Goal: Task Accomplishment & Management: Manage account settings

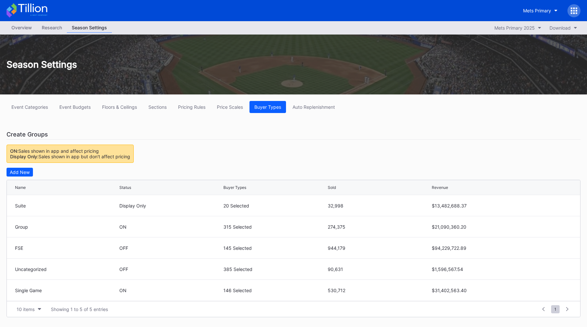
scroll to position [65, 0]
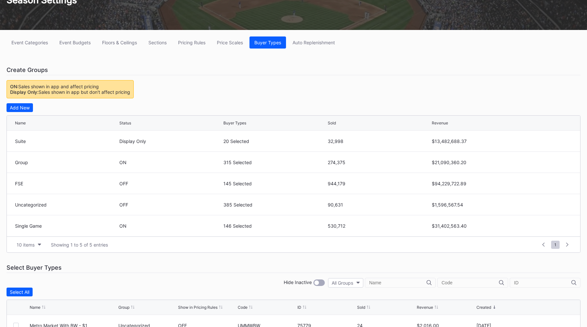
click at [411, 72] on div "Create Groups" at bounding box center [294, 70] width 574 height 10
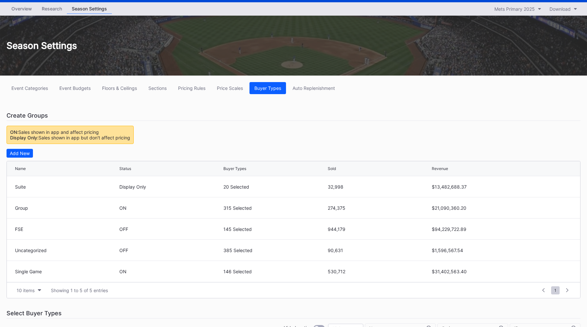
scroll to position [0, 0]
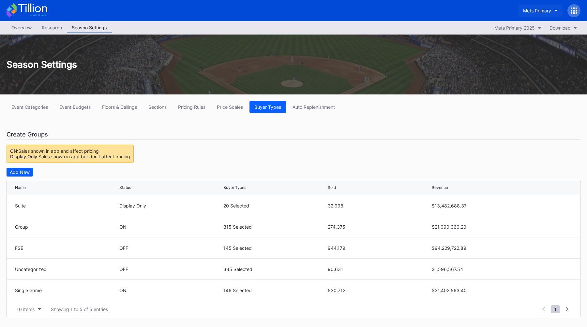
click at [532, 14] on button "Mets Primary" at bounding box center [540, 11] width 44 height 12
click at [534, 10] on div "Mets Primary" at bounding box center [537, 11] width 28 height 6
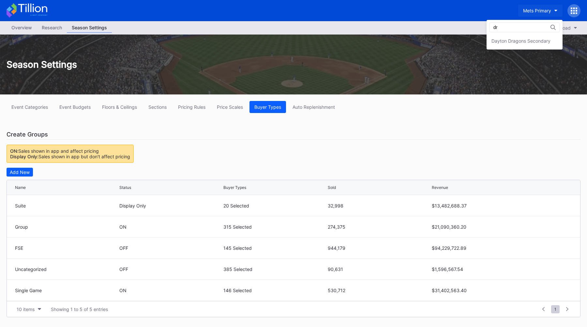
type input "d"
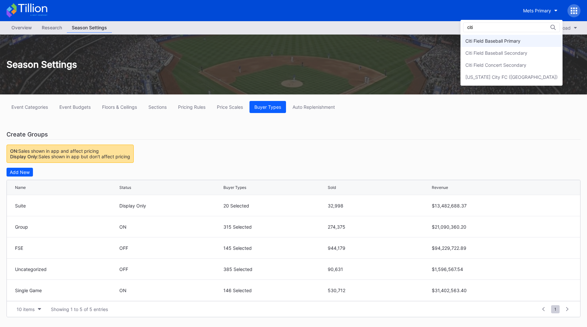
type input "citi"
click at [533, 35] on div "Citi Field Baseball Primary" at bounding box center [512, 41] width 102 height 12
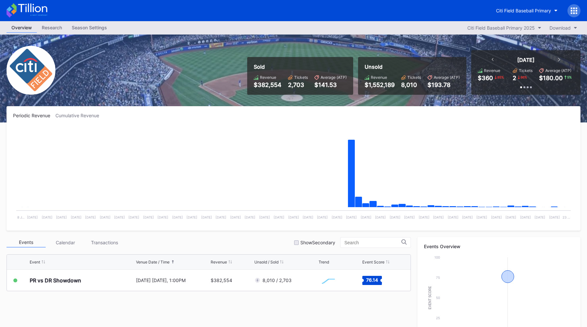
click at [84, 26] on div "Season Settings" at bounding box center [89, 27] width 45 height 9
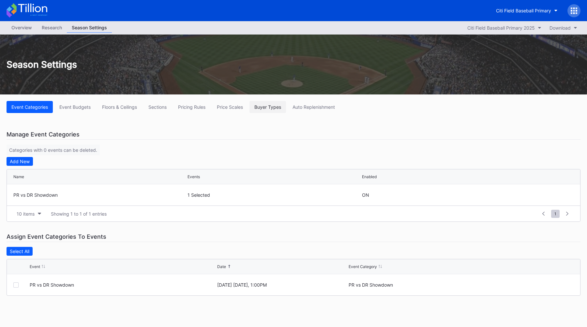
click at [266, 105] on div "Buyer Types" at bounding box center [267, 107] width 27 height 6
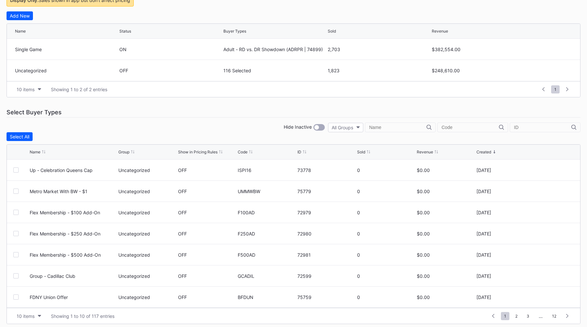
scroll to position [160, 0]
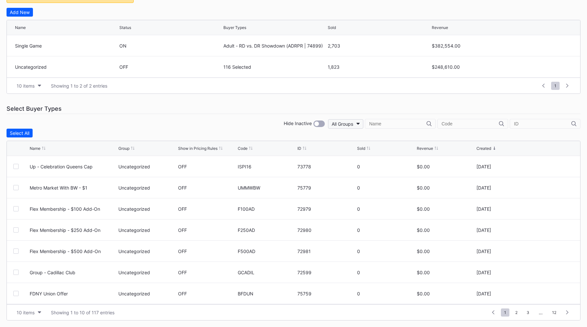
click at [353, 124] on div "All Groups" at bounding box center [343, 124] width 22 height 6
click at [382, 155] on div "None" at bounding box center [377, 153] width 41 height 12
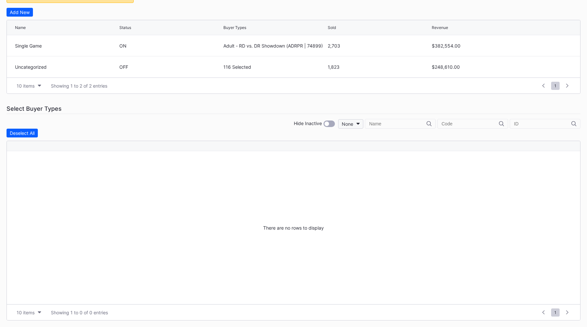
click at [353, 122] on div "None" at bounding box center [347, 124] width 11 height 6
click at [385, 178] on div "Uncategorized" at bounding box center [388, 178] width 32 height 6
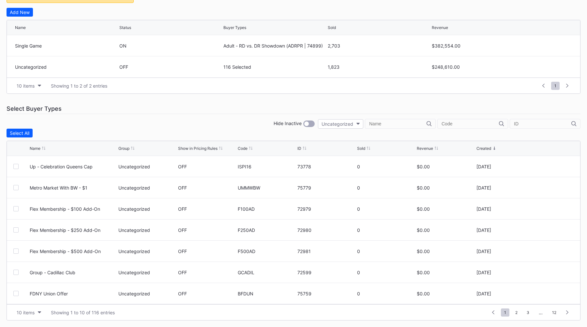
click at [423, 124] on input "text" at bounding box center [397, 123] width 57 height 5
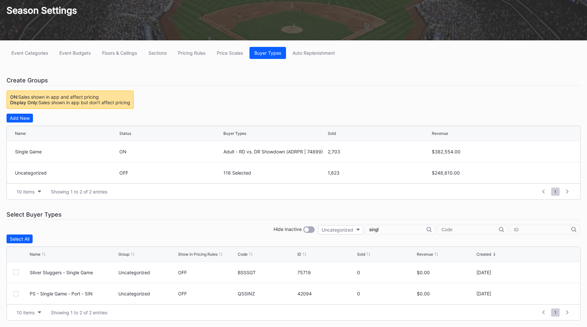
scroll to position [54, 0]
type input "single"
click at [264, 219] on div "Select Buyer Types" at bounding box center [294, 215] width 574 height 10
click at [406, 231] on input "single" at bounding box center [397, 229] width 57 height 5
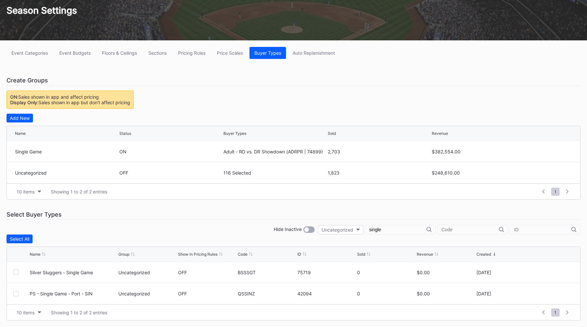
click at [373, 222] on div "Event Categories Event Budgets Floors & Ceilings Sections Pricing Rules Price S…" at bounding box center [293, 183] width 587 height 287
click at [363, 233] on button "Uncategorized" at bounding box center [340, 229] width 45 height 9
click at [366, 262] on div "None" at bounding box center [367, 259] width 41 height 12
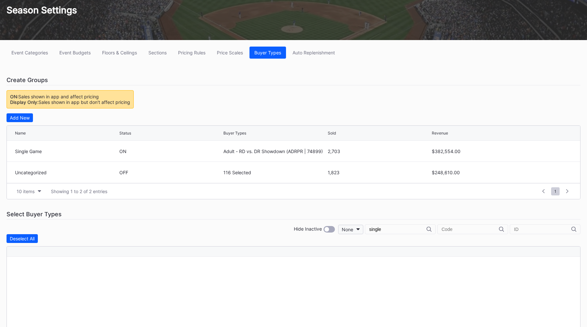
click at [353, 230] on div "None" at bounding box center [347, 230] width 11 height 6
click at [383, 287] on div "Uncategorized" at bounding box center [387, 283] width 41 height 12
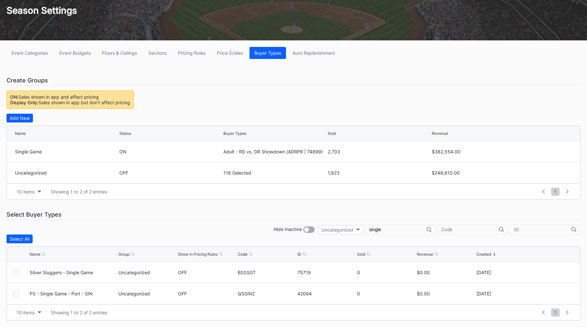
click at [267, 215] on div "Select Buyer Types" at bounding box center [294, 215] width 574 height 10
click at [201, 53] on div "Pricing Rules" at bounding box center [191, 53] width 27 height 6
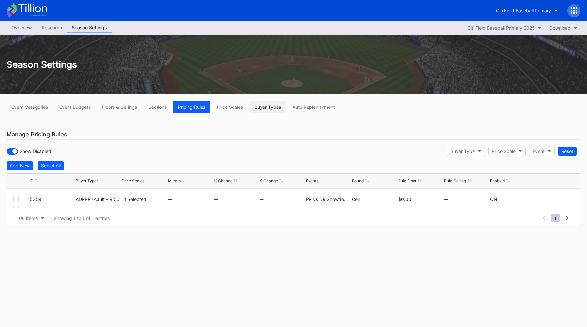
click at [279, 106] on div "Buyer Types" at bounding box center [267, 107] width 27 height 6
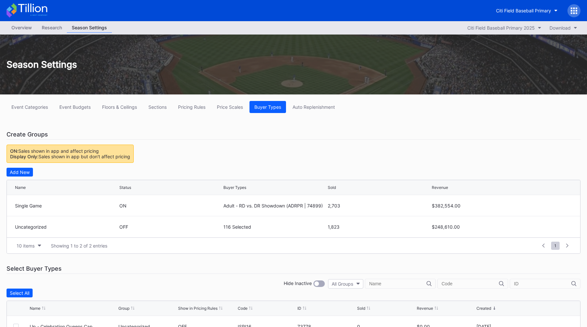
click at [274, 151] on div "Event Categories Event Budgets Floors & Ceilings Sections Pricing Rules Price S…" at bounding box center [293, 291] width 587 height 393
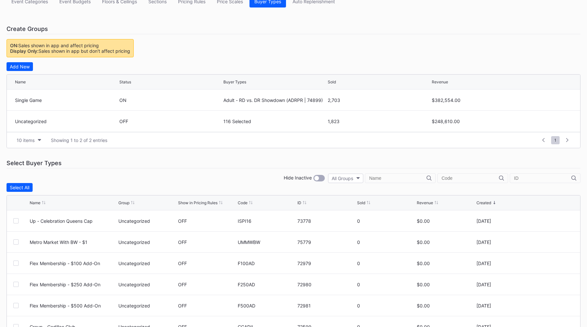
scroll to position [101, 0]
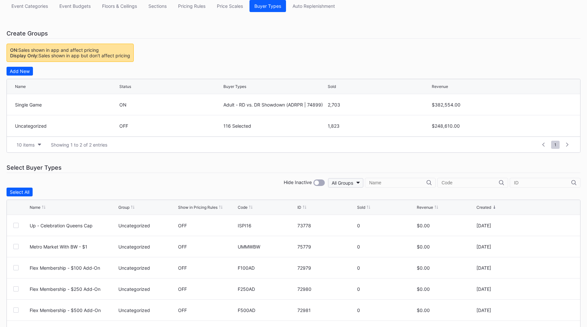
click at [363, 184] on button "All Groups" at bounding box center [345, 182] width 35 height 9
click at [374, 238] on div "Uncategorized" at bounding box center [377, 237] width 32 height 6
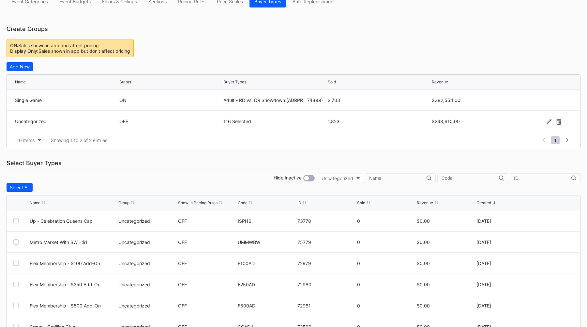
scroll to position [160, 0]
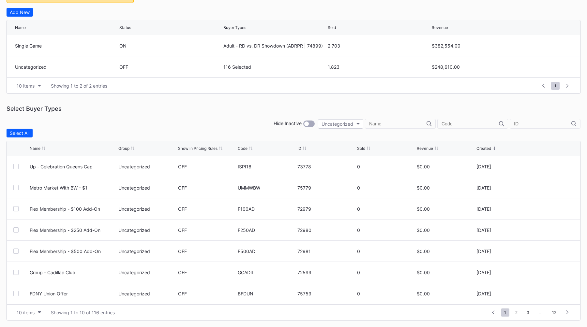
click at [409, 124] on input "text" at bounding box center [397, 123] width 57 height 5
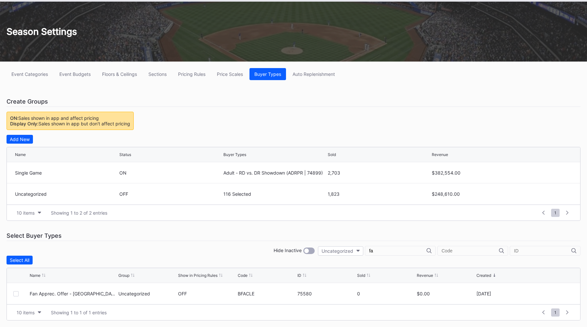
type input "f"
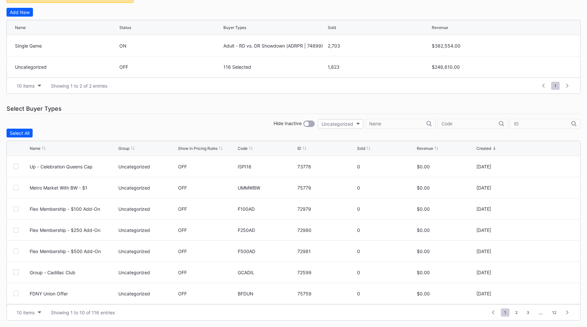
click at [402, 121] on div at bounding box center [400, 124] width 71 height 10
click at [402, 123] on input "text" at bounding box center [397, 123] width 57 height 5
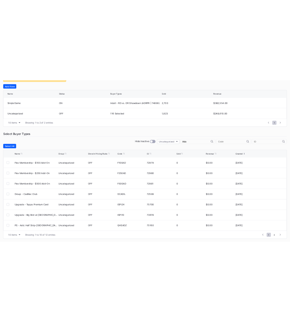
scroll to position [54, 0]
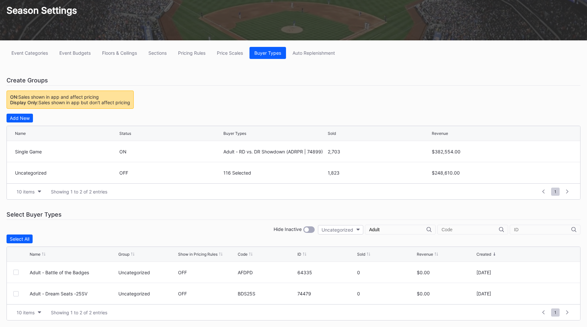
type input "Adult"
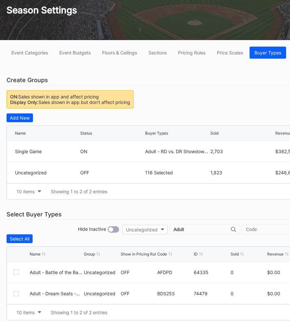
click at [217, 231] on input "Adult" at bounding box center [202, 229] width 57 height 5
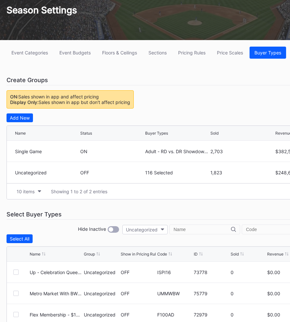
click at [156, 116] on div "Add New" at bounding box center [196, 118] width 378 height 9
click at [20, 120] on div "Add New" at bounding box center [20, 118] width 20 height 6
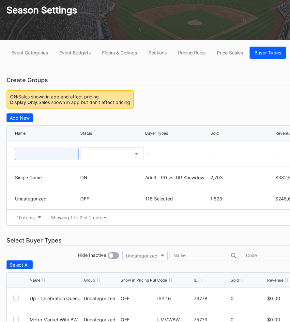
click at [37, 153] on input at bounding box center [47, 154] width 64 height 12
type input "Group"
click at [119, 158] on button "--" at bounding box center [112, 153] width 64 height 13
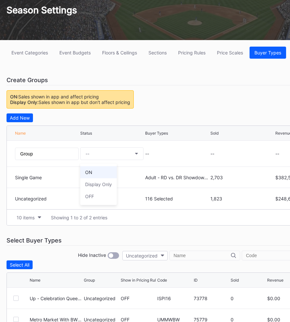
click at [100, 172] on div "ON" at bounding box center [98, 172] width 37 height 12
click at [195, 97] on div "Event Categories Event Budgets Floors & Ceilings Sections Pricing Rules Price S…" at bounding box center [195, 249] width 391 height 419
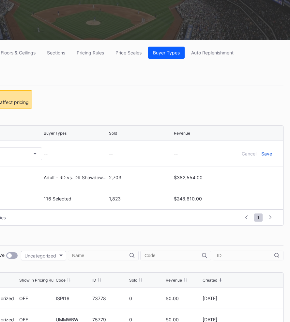
click at [266, 155] on div "Save" at bounding box center [266, 154] width 11 height 6
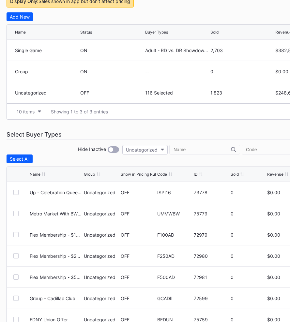
scroll to position [157, 0]
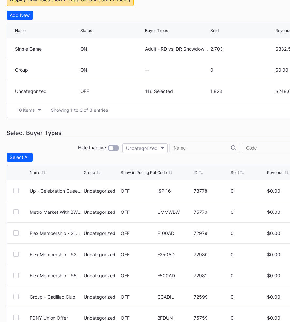
click at [218, 155] on div "Select All" at bounding box center [196, 157] width 378 height 9
click at [217, 152] on div at bounding box center [204, 148] width 71 height 10
click at [168, 150] on button "Uncategorized" at bounding box center [144, 148] width 45 height 9
click at [205, 149] on input "text" at bounding box center [202, 147] width 57 height 5
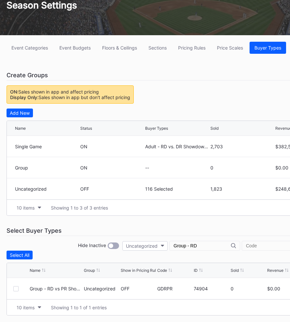
click at [15, 289] on div at bounding box center [15, 288] width 5 height 5
click at [16, 290] on icon at bounding box center [16, 288] width 4 height 3
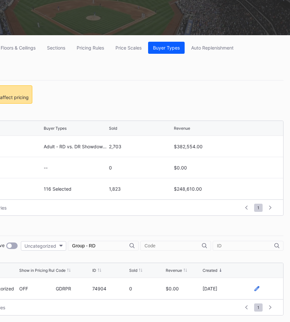
click at [259, 291] on icon at bounding box center [256, 288] width 5 height 5
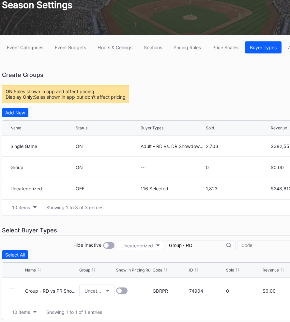
scroll to position [60, 0]
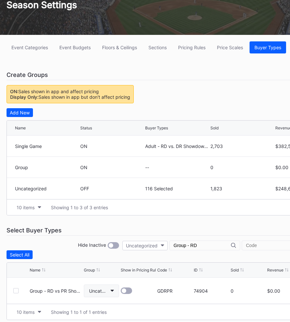
click at [109, 290] on button "Uncategorized" at bounding box center [101, 291] width 35 height 13
click at [106, 258] on div "Group" at bounding box center [104, 261] width 41 height 12
click at [127, 293] on div at bounding box center [126, 291] width 11 height 7
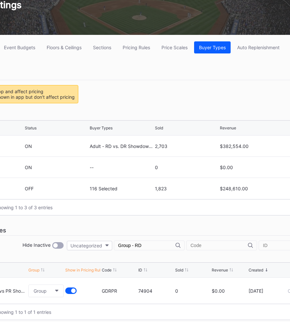
scroll to position [60, 101]
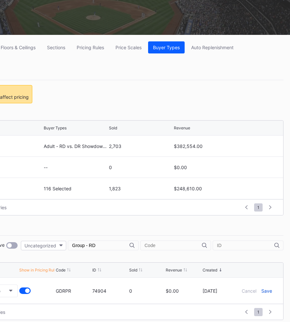
click at [266, 291] on div "Save" at bounding box center [266, 291] width 11 height 6
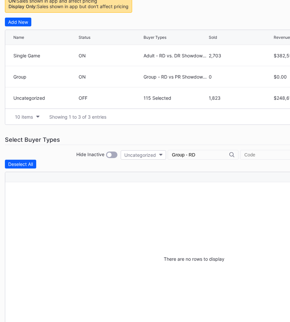
scroll to position [135, 2]
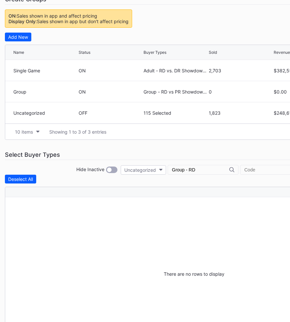
click at [229, 170] on input "Group - RD" at bounding box center [200, 169] width 57 height 5
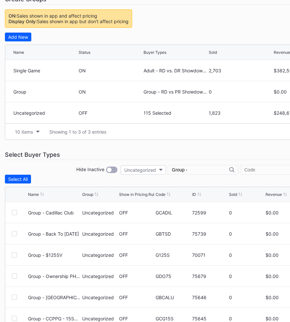
click at [203, 171] on input "Group -" at bounding box center [200, 169] width 57 height 5
click at [227, 171] on input "Group -" at bounding box center [200, 169] width 57 height 5
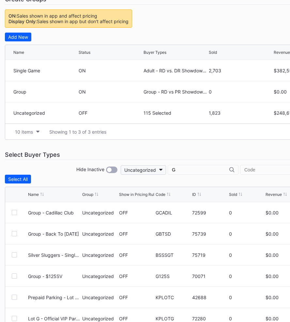
type input "G"
click at [166, 171] on button "Uncategorized" at bounding box center [143, 169] width 45 height 9
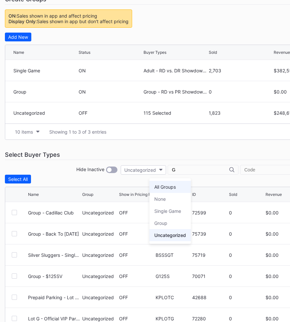
click at [165, 186] on div "All Groups" at bounding box center [165, 187] width 22 height 6
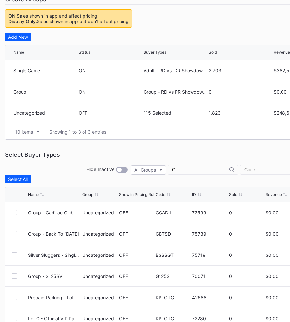
click at [208, 173] on div "G" at bounding box center [203, 170] width 71 height 10
click at [209, 172] on input "G" at bounding box center [200, 169] width 57 height 5
click at [215, 170] on input "text" at bounding box center [200, 169] width 57 height 5
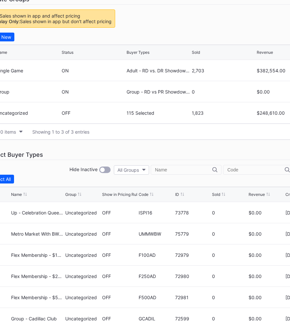
scroll to position [135, 0]
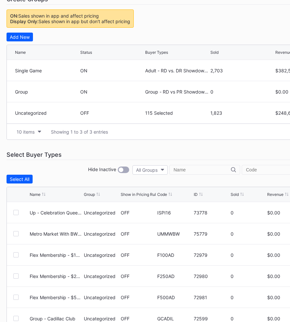
click at [217, 171] on input "text" at bounding box center [202, 169] width 57 height 5
type input "G"
type input "H"
type input "G"
type input "C"
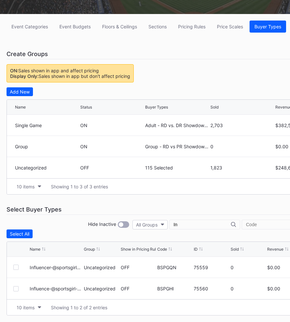
type input "I"
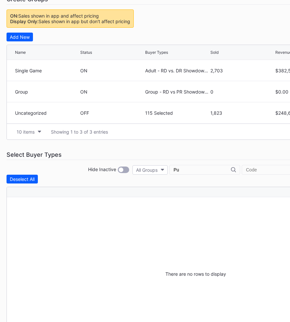
type input "P"
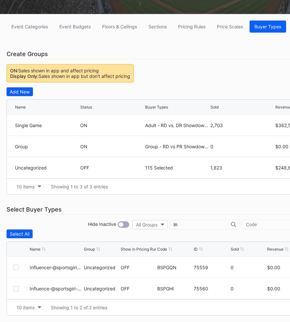
type input "I"
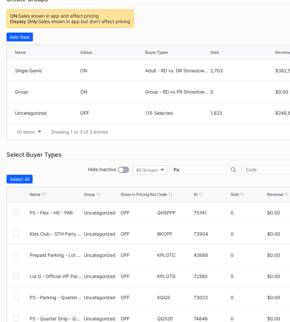
type input "P"
click at [220, 168] on input "text" at bounding box center [202, 169] width 57 height 5
click at [129, 170] on div at bounding box center [123, 170] width 11 height 7
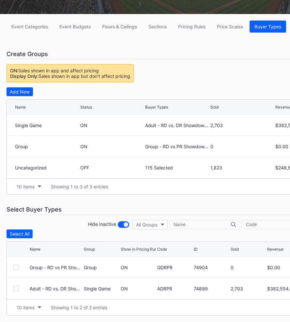
scroll to position [81, 0]
click at [129, 226] on div at bounding box center [123, 224] width 11 height 7
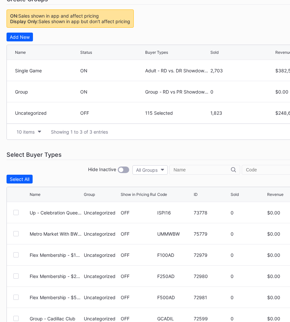
click at [216, 173] on input "text" at bounding box center [202, 169] width 57 height 5
click at [214, 173] on input "text" at bounding box center [202, 169] width 57 height 5
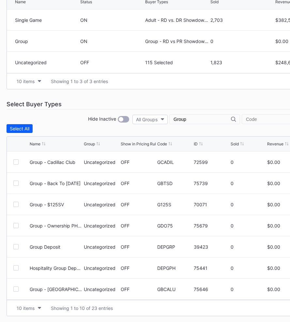
scroll to position [187, 0]
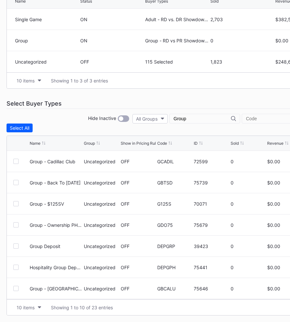
type input "Group"
click at [239, 145] on div "Sold" at bounding box center [248, 143] width 35 height 5
click at [203, 129] on div "Select All" at bounding box center [196, 128] width 378 height 9
click at [230, 117] on input "Group" at bounding box center [202, 118] width 57 height 5
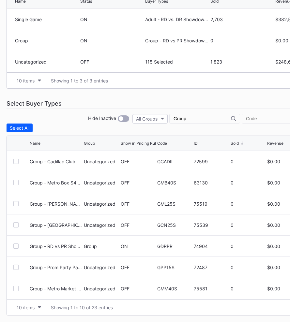
click at [230, 117] on input "Group" at bounding box center [202, 118] width 57 height 5
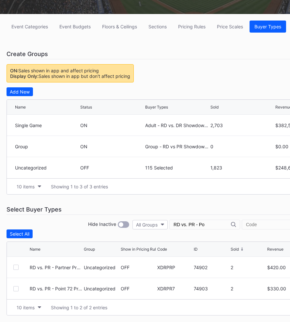
scroll to position [60, 0]
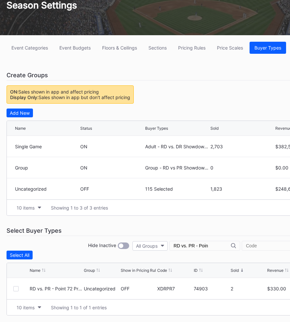
click at [15, 289] on div at bounding box center [15, 288] width 5 height 5
click at [14, 289] on icon at bounding box center [16, 288] width 4 height 3
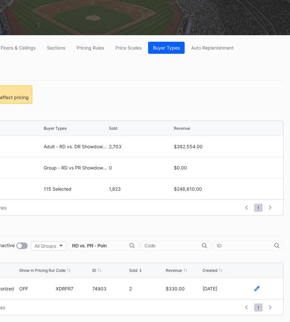
click at [258, 288] on icon at bounding box center [256, 288] width 5 height 5
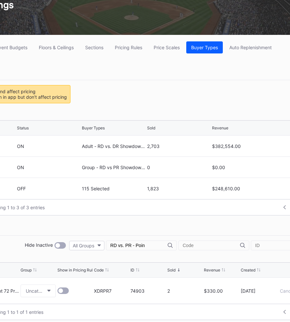
scroll to position [60, 0]
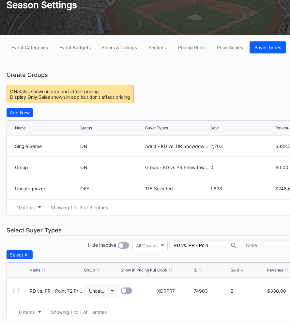
click at [104, 293] on div "Uncategorized" at bounding box center [98, 291] width 18 height 6
click at [110, 250] on div "Single Game" at bounding box center [102, 249] width 27 height 6
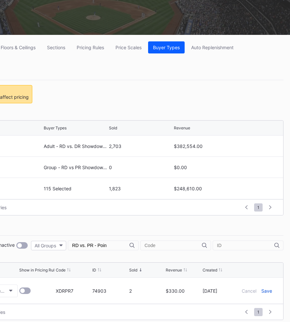
click at [265, 291] on div "Save" at bounding box center [266, 291] width 11 height 6
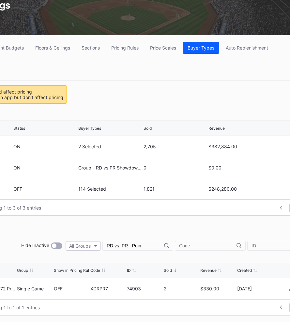
scroll to position [60, 0]
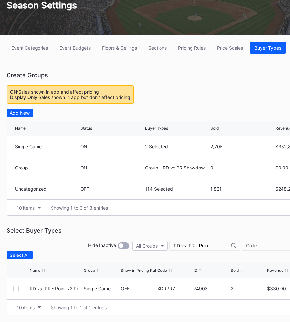
click at [231, 244] on input "RD vs. PR - Poin" at bounding box center [202, 245] width 57 height 5
click at [13, 290] on div at bounding box center [15, 288] width 5 height 5
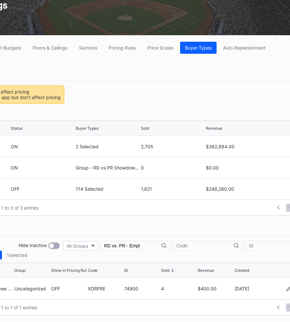
scroll to position [60, 101]
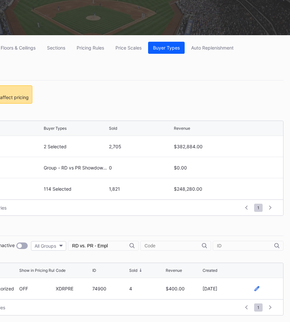
click at [256, 288] on icon at bounding box center [256, 288] width 5 height 5
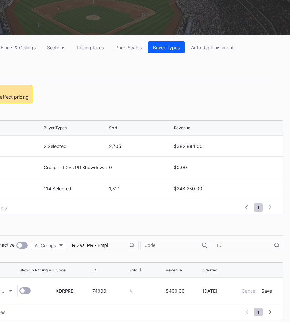
scroll to position [60, 0]
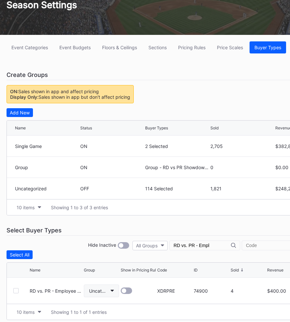
click at [102, 293] on div "Uncategorized" at bounding box center [98, 291] width 18 height 6
click at [109, 249] on div "Single Game" at bounding box center [102, 249] width 27 height 6
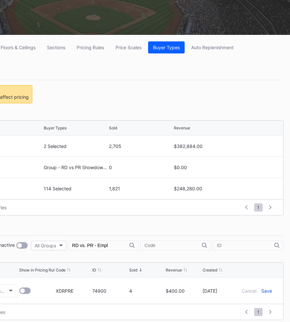
click at [267, 290] on div "Save" at bounding box center [266, 291] width 11 height 6
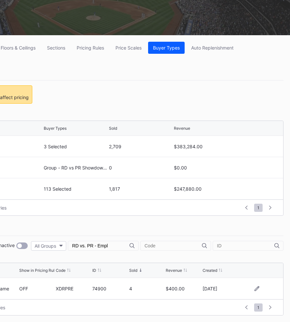
scroll to position [60, 0]
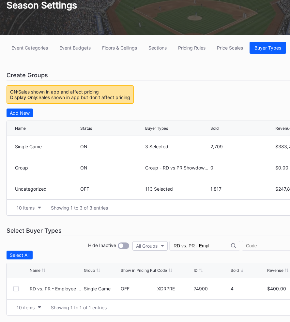
click at [231, 246] on input "RD vs. PR - Empl" at bounding box center [202, 245] width 57 height 5
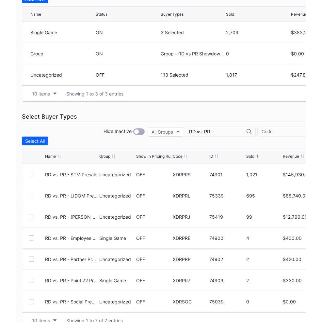
scroll to position [187, 0]
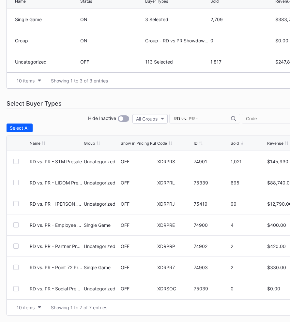
type input "RD vs. PR -"
click at [39, 143] on div "Name" at bounding box center [35, 143] width 11 height 5
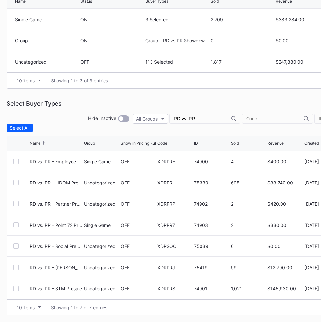
click at [17, 266] on div at bounding box center [15, 267] width 5 height 5
click at [15, 182] on div at bounding box center [15, 182] width 5 height 5
click at [17, 205] on div at bounding box center [15, 203] width 5 height 5
click at [16, 289] on div at bounding box center [15, 288] width 5 height 5
click at [15, 247] on div at bounding box center [15, 246] width 5 height 5
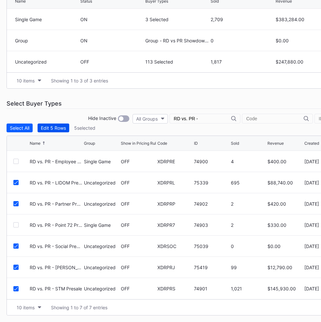
click at [61, 129] on div "Edit 5 Rows" at bounding box center [53, 128] width 25 height 6
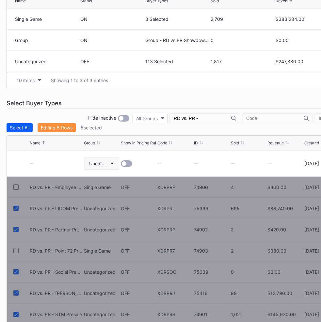
click at [96, 164] on div "Uncategorized" at bounding box center [98, 164] width 18 height 6
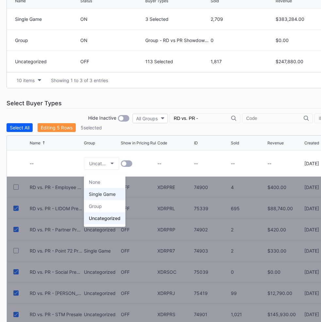
click at [107, 192] on div "Single Game" at bounding box center [102, 194] width 27 height 6
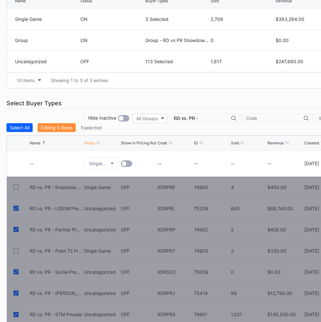
scroll to position [187, 71]
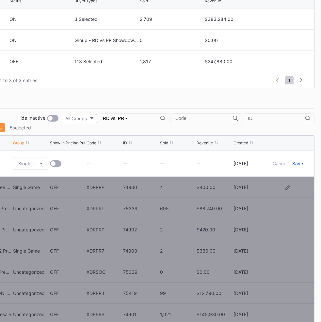
click at [301, 162] on div "Save" at bounding box center [297, 164] width 11 height 6
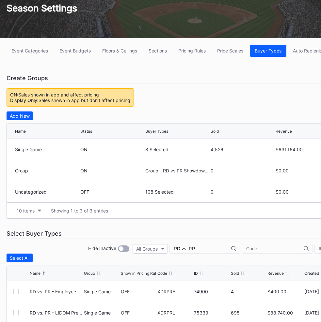
scroll to position [59, 0]
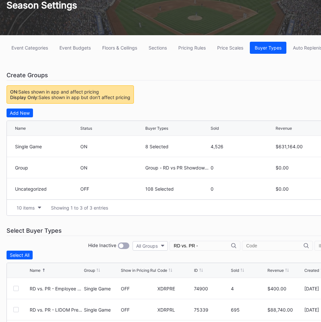
click at [85, 231] on div "Select Buyer Types" at bounding box center [196, 231] width 378 height 10
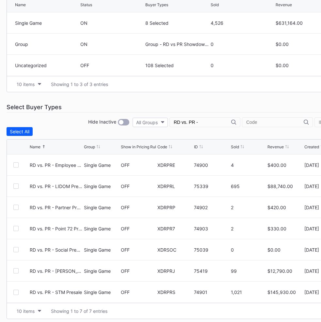
scroll to position [187, 0]
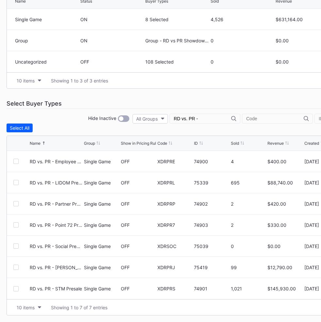
click at [152, 91] on div "Event Categories Event Budgets Floors & Ceilings Sections Pricing Rules Price S…" at bounding box center [195, 115] width 391 height 414
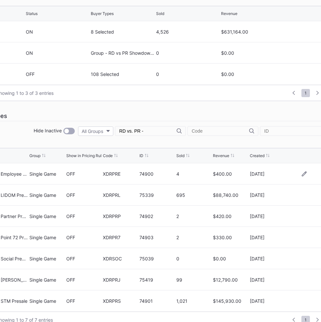
scroll to position [174, 57]
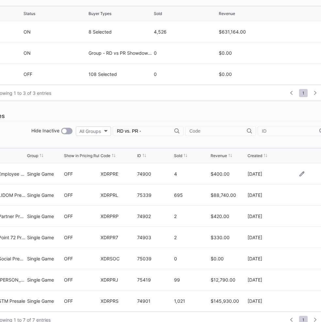
click at [174, 132] on input "RD vs. PR -" at bounding box center [145, 131] width 57 height 5
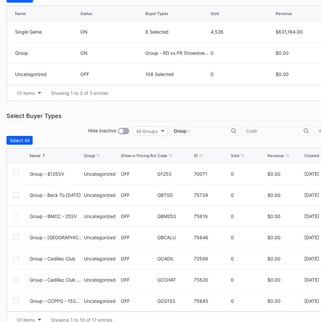
scroll to position [187, 0]
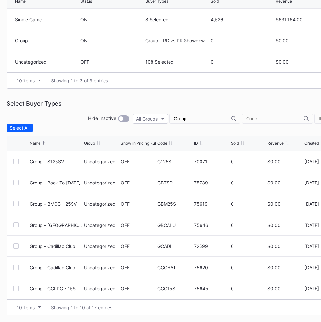
type input "Group -"
click at [236, 143] on div "Sold" at bounding box center [235, 143] width 8 height 5
click at [225, 116] on div "Group -" at bounding box center [204, 119] width 71 height 10
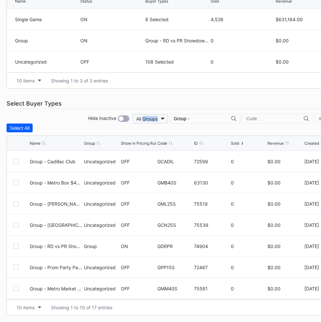
click at [158, 121] on div "All Groups" at bounding box center [147, 119] width 22 height 6
click at [178, 162] on div "Single Game" at bounding box center [179, 160] width 27 height 6
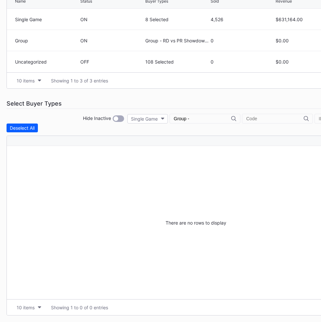
click at [223, 119] on input "Group -" at bounding box center [202, 118] width 57 height 5
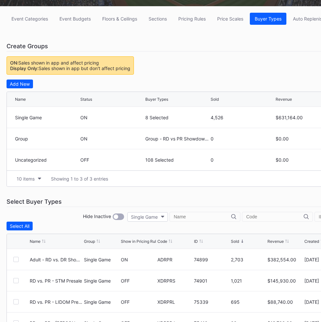
scroll to position [64, 0]
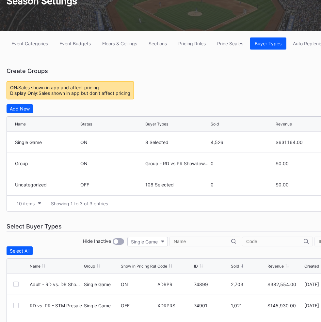
click at [150, 227] on div "Select Buyer Types" at bounding box center [196, 226] width 378 height 10
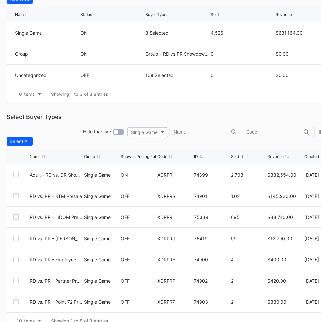
scroll to position [187, 0]
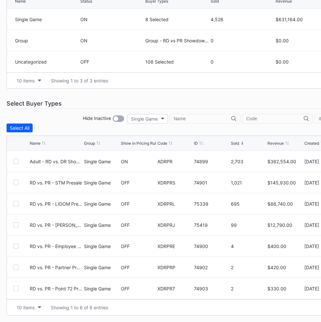
click at [268, 101] on div "Select Buyer Types" at bounding box center [196, 104] width 378 height 10
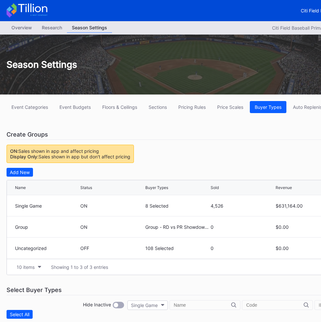
scroll to position [18, 0]
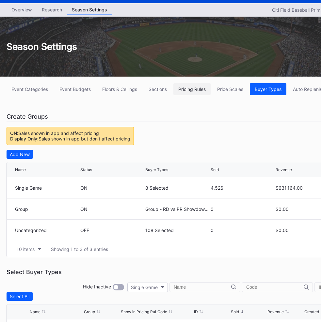
click at [192, 92] on button "Pricing Rules" at bounding box center [191, 89] width 37 height 12
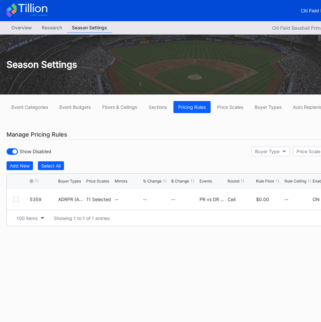
click at [127, 145] on div "Show Disabled Buyer Type Price Scale Event Reset" at bounding box center [196, 151] width 378 height 13
click at [229, 105] on div "Price Scales" at bounding box center [230, 107] width 26 height 6
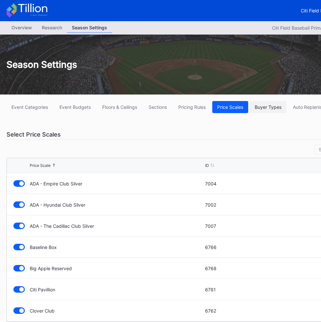
click at [266, 105] on div "Buyer Types" at bounding box center [267, 107] width 27 height 6
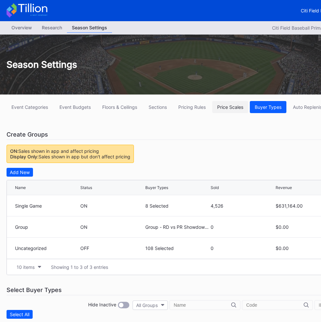
click at [243, 102] on button "Price Scales" at bounding box center [230, 107] width 36 height 12
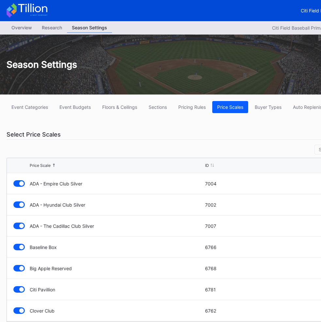
scroll to position [0, 71]
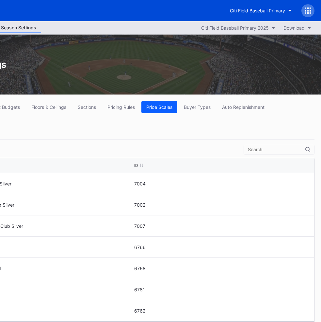
click at [271, 153] on div at bounding box center [278, 150] width 71 height 10
click at [271, 152] on input "text" at bounding box center [276, 149] width 57 height 5
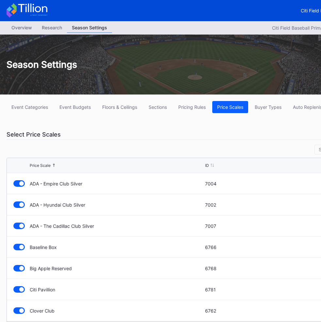
scroll to position [22, 0]
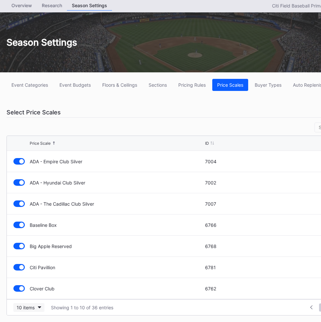
click at [25, 305] on div "10 items" at bounding box center [26, 308] width 18 height 6
click at [37, 295] on div "200 items" at bounding box center [28, 291] width 31 height 12
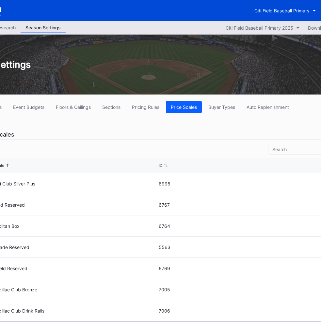
scroll to position [0, 49]
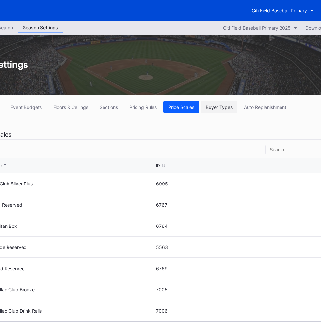
click at [230, 107] on div "Buyer Types" at bounding box center [218, 107] width 27 height 6
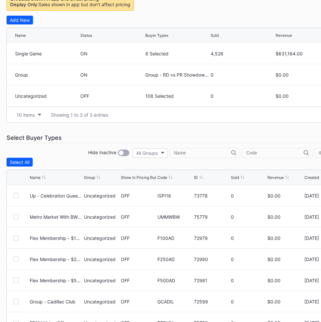
scroll to position [168, 0]
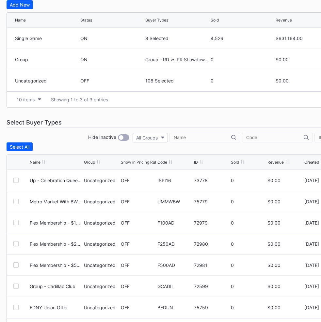
click at [239, 163] on div "Sold" at bounding box center [248, 162] width 35 height 5
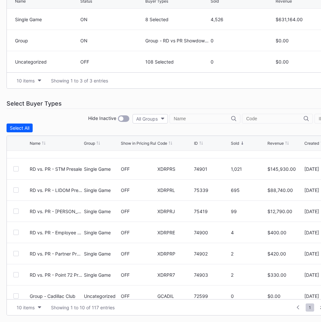
scroll to position [0, 0]
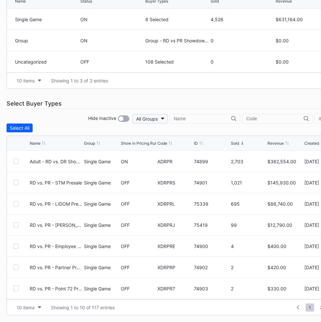
click at [168, 122] on button "All Groups" at bounding box center [149, 118] width 35 height 9
click at [174, 158] on div "Single Game" at bounding box center [179, 160] width 27 height 6
click at [14, 129] on div "Select All" at bounding box center [20, 128] width 20 height 6
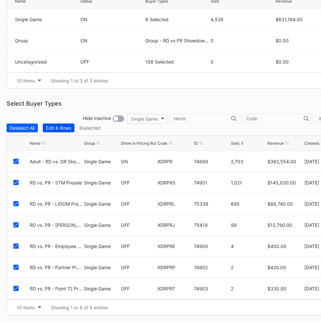
click at [67, 129] on div "Edit 8 Rows" at bounding box center [58, 128] width 25 height 6
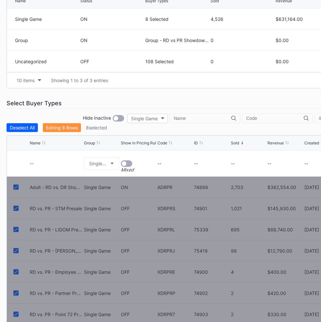
click at [125, 162] on div at bounding box center [126, 163] width 11 height 7
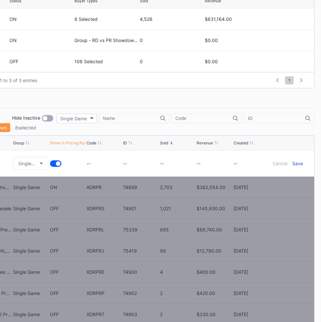
click at [300, 164] on div "Save" at bounding box center [297, 164] width 11 height 6
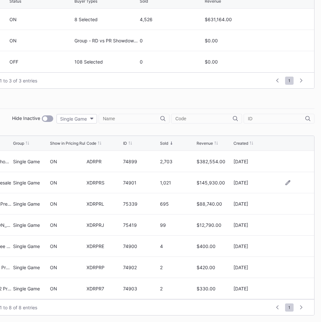
scroll to position [187, 0]
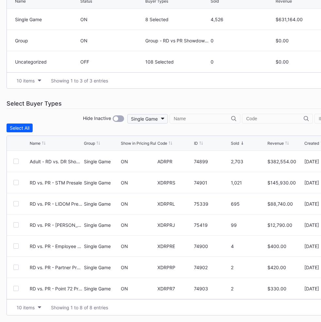
click at [158, 119] on div "Single Game" at bounding box center [144, 119] width 27 height 6
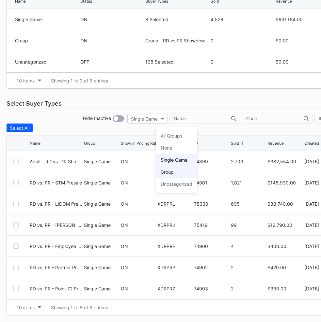
click at [175, 170] on div "Group" at bounding box center [176, 172] width 41 height 12
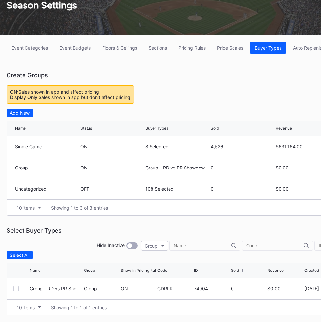
scroll to position [60, 0]
click at [186, 239] on div "Event Categories Event Budgets Floors & Ceilings Sections Pricing Rules Price S…" at bounding box center [195, 178] width 391 height 287
click at [158, 246] on div "Group" at bounding box center [150, 246] width 13 height 6
click at [191, 284] on div "Single Game" at bounding box center [188, 287] width 27 height 6
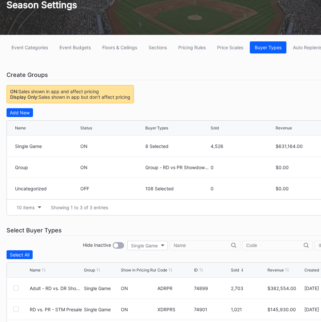
click at [171, 227] on div "Select Buyer Types" at bounding box center [196, 230] width 378 height 10
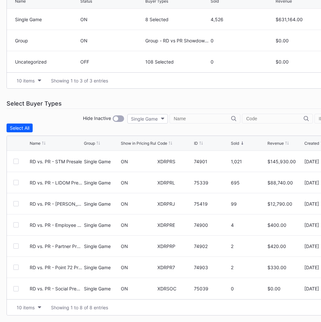
scroll to position [0, 0]
click at [159, 98] on div "Event Categories Event Budgets Floors & Ceilings Sections Pricing Rules Price S…" at bounding box center [195, 115] width 391 height 414
click at [224, 102] on div "Select Buyer Types" at bounding box center [196, 104] width 378 height 10
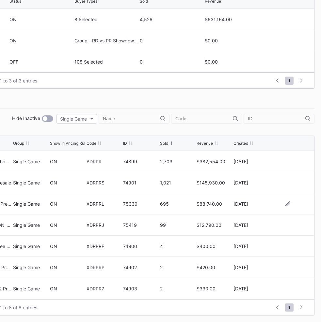
scroll to position [187, 0]
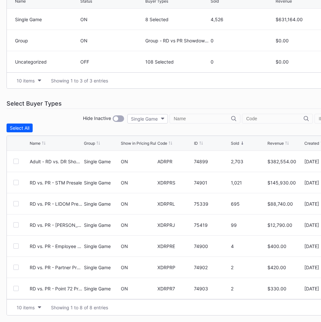
click at [219, 119] on input "text" at bounding box center [202, 118] width 57 height 5
click at [158, 120] on div "Single Game" at bounding box center [144, 119] width 27 height 6
click at [171, 133] on div "All Groups" at bounding box center [171, 136] width 22 height 6
click at [210, 118] on input "RD" at bounding box center [202, 118] width 57 height 5
type input "R"
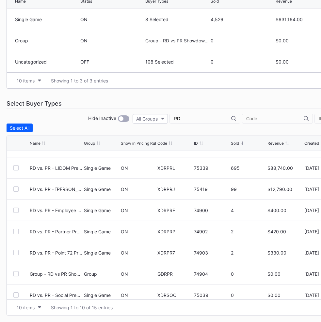
scroll to position [64, 0]
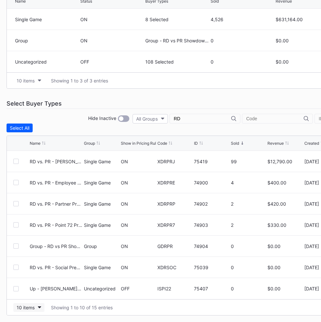
click at [20, 311] on button "10 items" at bounding box center [28, 307] width 31 height 9
click at [33, 296] on div "200 items" at bounding box center [28, 292] width 31 height 12
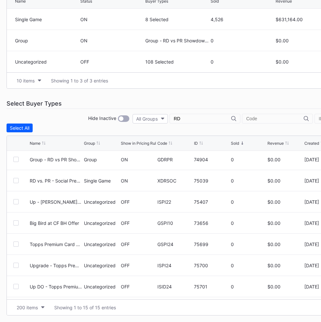
scroll to position [170, 0]
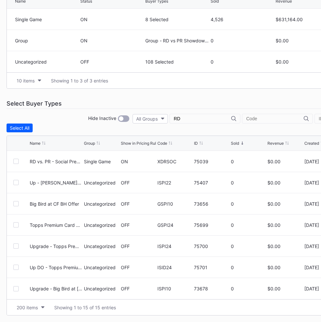
click at [220, 120] on input "RD" at bounding box center [202, 118] width 57 height 5
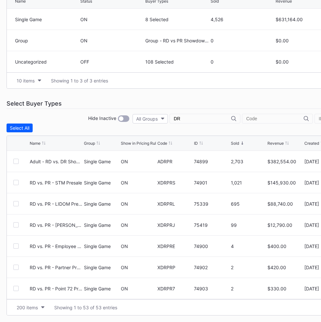
scroll to position [81, 0]
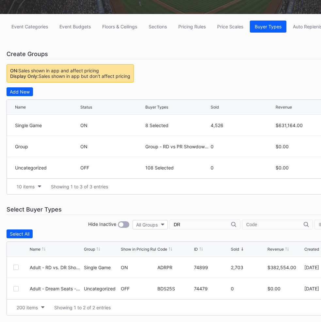
type input "DR"
click at [214, 228] on div "DR" at bounding box center [204, 225] width 71 height 10
click at [217, 226] on input "DR" at bounding box center [202, 224] width 57 height 5
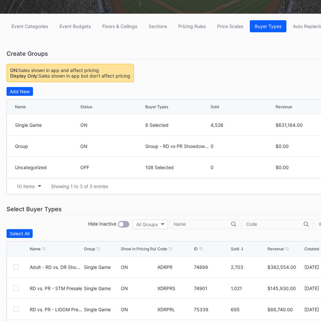
click at [189, 195] on div "Event Categories Event Budgets Floors & Ceilings Sections Pricing Rules Price S…" at bounding box center [195, 221] width 391 height 414
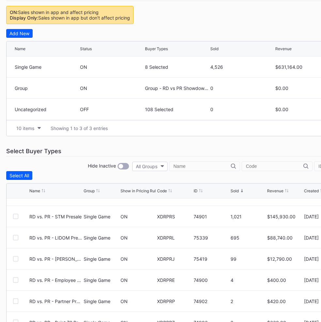
scroll to position [0, 0]
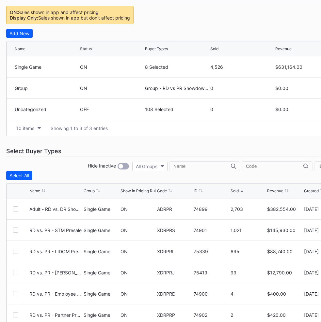
click at [103, 154] on div "Select Buyer Types" at bounding box center [195, 151] width 378 height 10
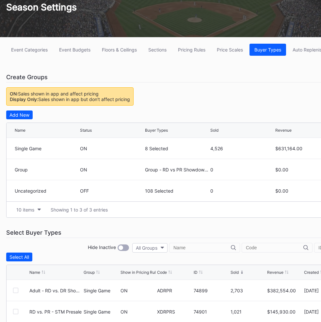
scroll to position [0, 0]
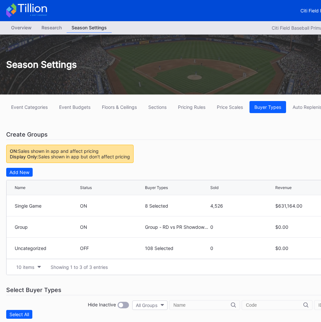
click at [24, 25] on div "Overview" at bounding box center [21, 27] width 30 height 9
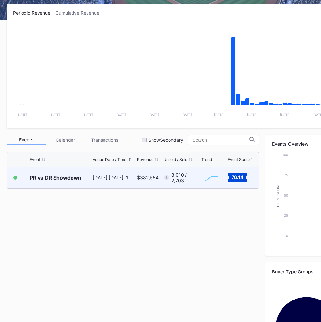
scroll to position [104, 0]
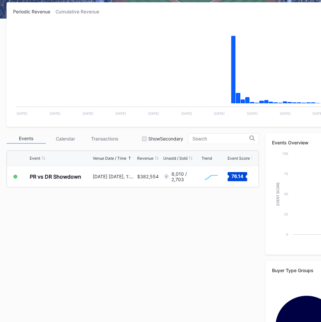
click at [120, 211] on div "Event Venue Date / Time Revenue Unsold / Sold Trend Event Score PR vs DR Showdo…" at bounding box center [133, 188] width 252 height 82
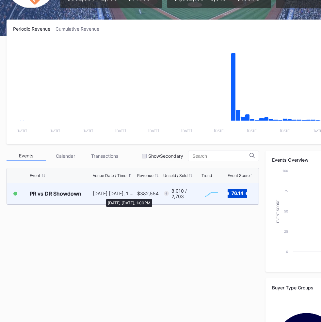
scroll to position [85, 0]
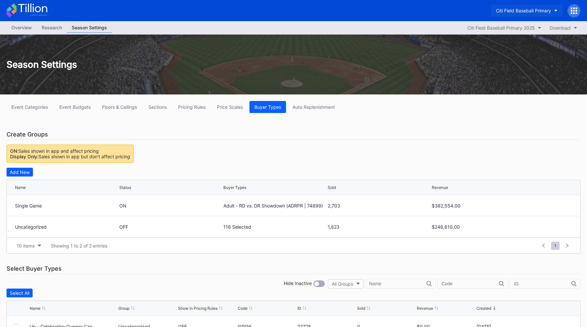
click at [517, 7] on button "Citi Field Baseball Primary" at bounding box center [526, 11] width 71 height 12
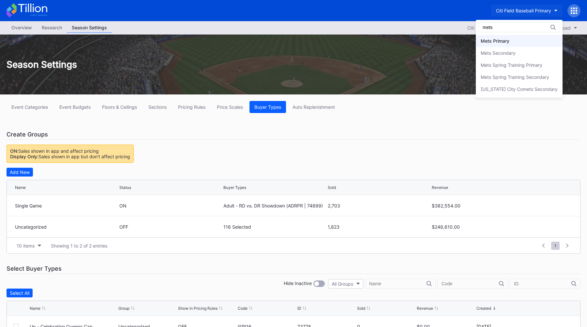
type input "mets"
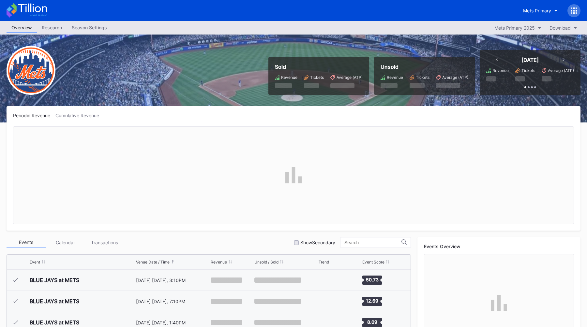
scroll to position [1357, 0]
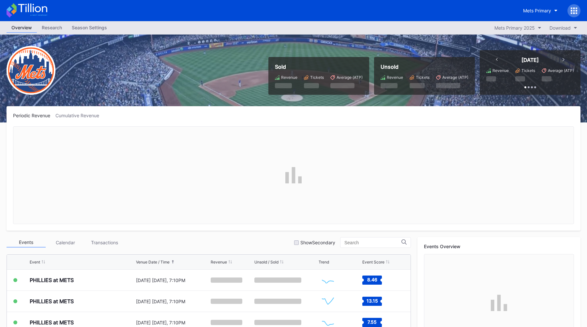
click at [97, 24] on div "Season Settings" at bounding box center [89, 27] width 45 height 9
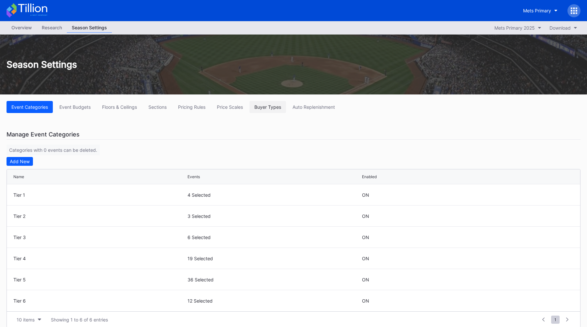
click at [260, 112] on button "Buyer Types" at bounding box center [268, 107] width 37 height 12
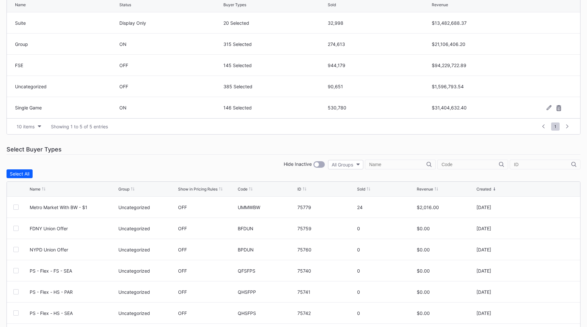
scroll to position [224, 0]
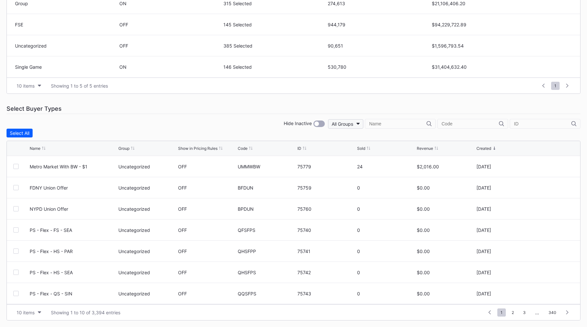
click at [363, 120] on button "All Groups" at bounding box center [345, 123] width 35 height 9
click at [374, 216] on div "Single Game" at bounding box center [377, 213] width 41 height 12
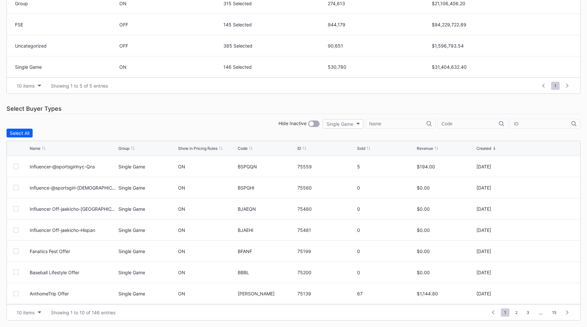
click at [422, 122] on input "text" at bounding box center [397, 123] width 57 height 5
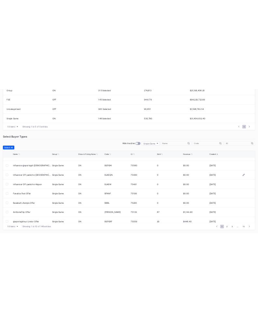
scroll to position [0, 0]
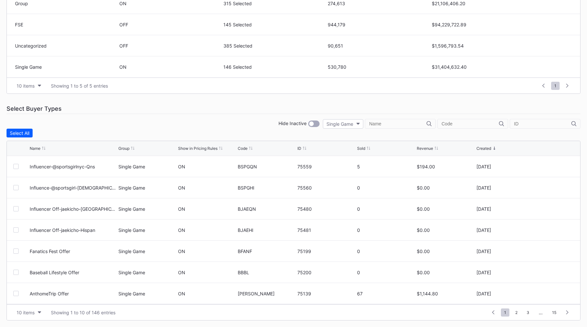
click at [348, 153] on div "Name Group Show in Pricing Rules Code ID Sold Revenue Created" at bounding box center [293, 148] width 573 height 15
click at [355, 153] on div "Name Group Show in Pricing Rules Code ID Sold Revenue Created" at bounding box center [293, 148] width 573 height 15
click at [359, 152] on div "Name Group Show in Pricing Rules Code ID Sold Revenue Created" at bounding box center [293, 148] width 573 height 15
click at [361, 151] on div "Name Group Show in Pricing Rules Code ID Sold Revenue Created" at bounding box center [293, 148] width 573 height 15
click at [364, 149] on div "Sold" at bounding box center [361, 148] width 8 height 5
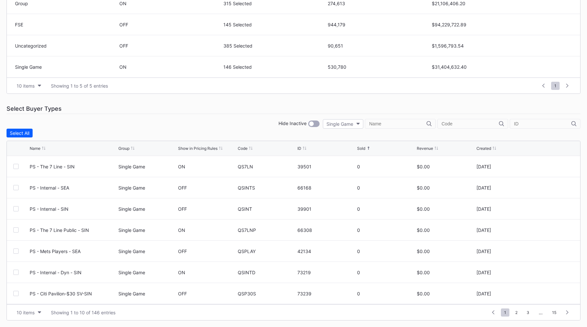
click at [364, 149] on div "Sold" at bounding box center [361, 148] width 8 height 5
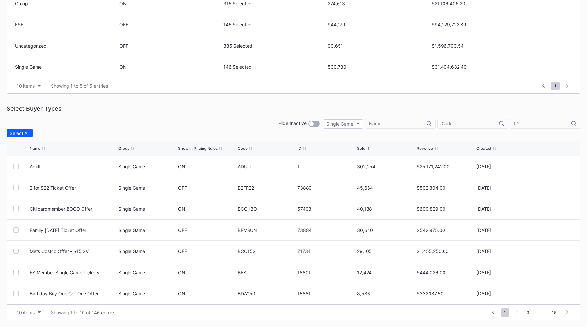
click at [406, 122] on input "text" at bounding box center [397, 123] width 57 height 5
type input "Adult"
drag, startPoint x: 423, startPoint y: 125, endPoint x: 385, endPoint y: 125, distance: 37.8
click at [386, 125] on div "Hide Inactive Single Game Adult" at bounding box center [294, 124] width 574 height 10
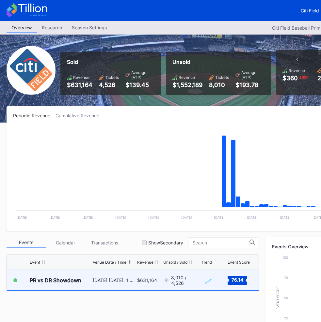
click at [76, 281] on div "PR vs DR Showdown" at bounding box center [56, 280] width 52 height 7
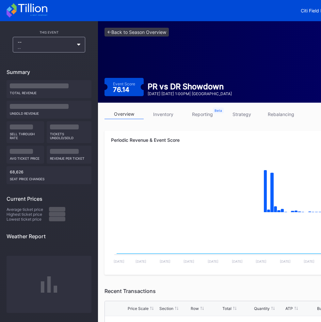
click at [117, 38] on div "<- Back to Season Overview Go To Secondary Event -> Event Score 76.14 PR vs DR …" at bounding box center [245, 62] width 294 height 82
click at [124, 36] on link "<- Back to Season Overview" at bounding box center [136, 32] width 64 height 9
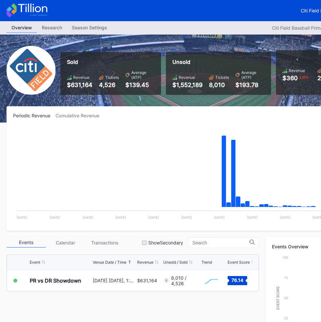
click at [154, 112] on div "Periodic Revenue Cumulative Revenue Created with Highcharts 11.2.0 Chart title …" at bounding box center [196, 168] width 378 height 125
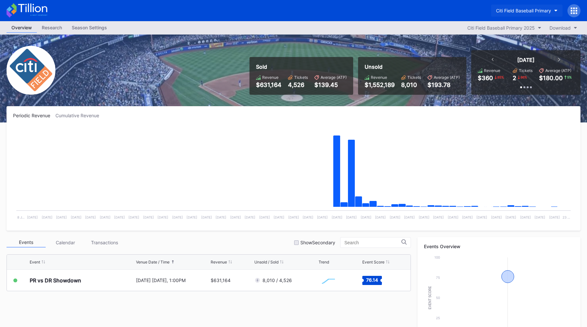
click at [320, 12] on div "Citi Field Baseball Primary" at bounding box center [523, 11] width 55 height 6
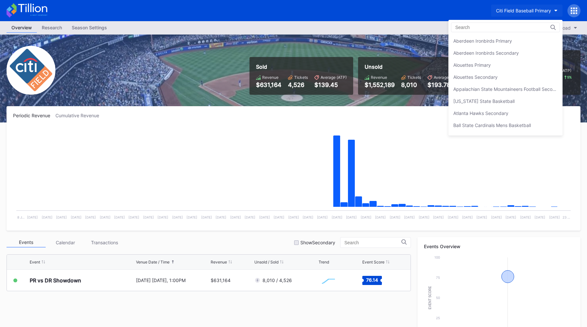
scroll to position [362, 0]
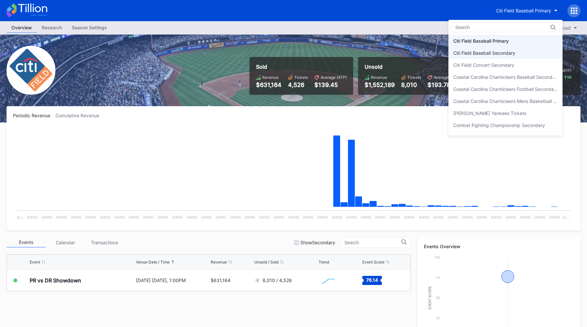
click at [320, 56] on div "Citi Field Baseball Secondary" at bounding box center [505, 53] width 114 height 12
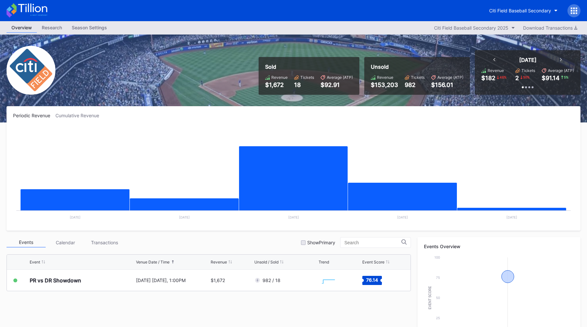
click at [90, 27] on div "Season Settings" at bounding box center [89, 27] width 45 height 9
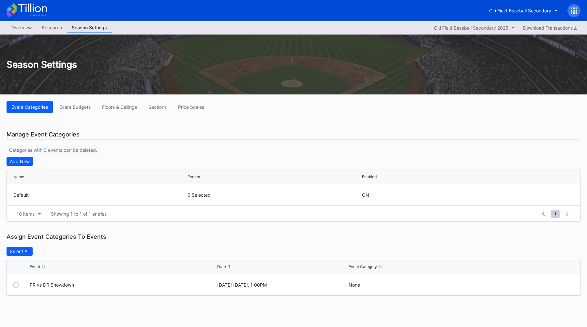
click at [26, 31] on div "Overview" at bounding box center [22, 27] width 30 height 9
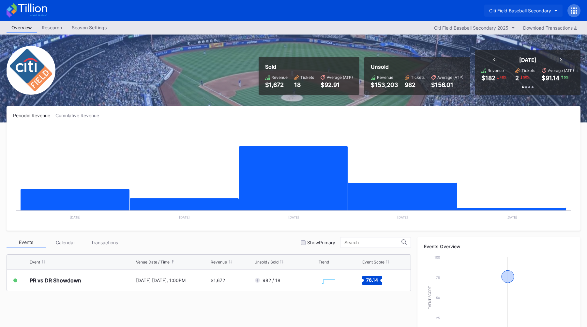
click at [320, 9] on div "Citi Field Baseball Secondary" at bounding box center [520, 11] width 62 height 6
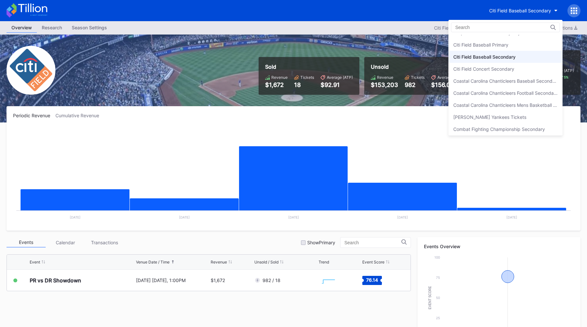
scroll to position [355, 0]
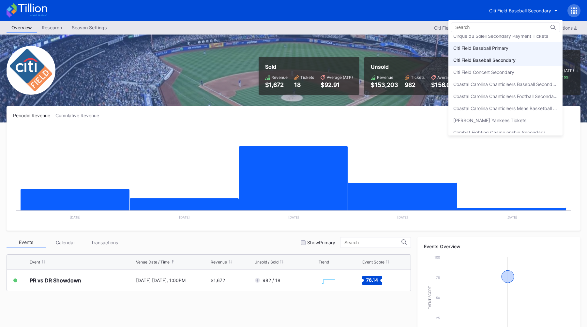
click at [320, 51] on div "Citi Field Baseball Primary" at bounding box center [505, 48] width 114 height 12
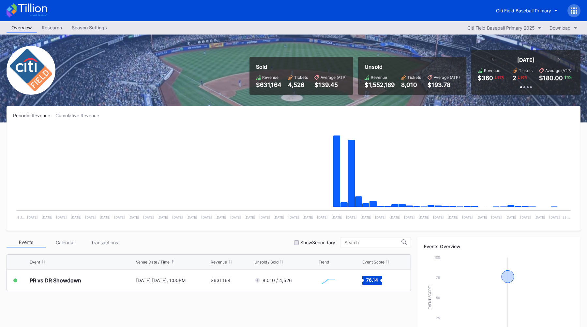
click at [77, 28] on div "Season Settings" at bounding box center [89, 27] width 45 height 9
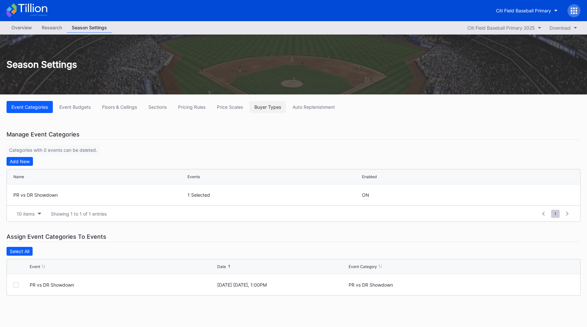
click at [264, 104] on div "Buyer Types" at bounding box center [267, 107] width 27 height 6
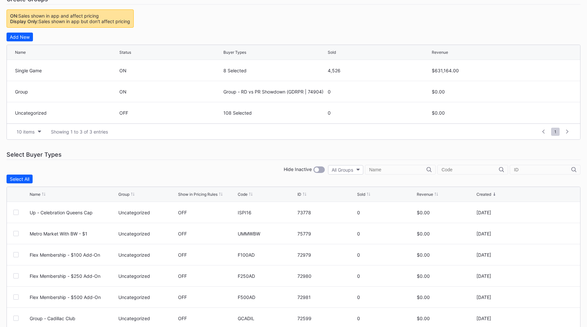
scroll to position [128, 0]
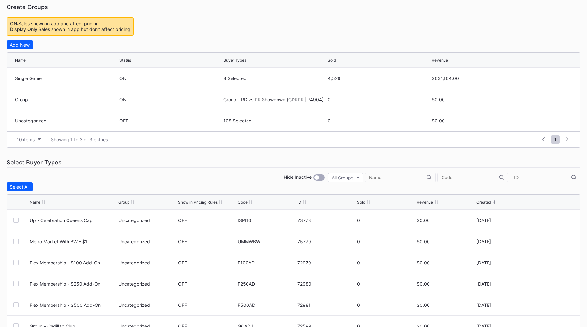
click at [320, 183] on div "Select All" at bounding box center [294, 187] width 574 height 9
click at [320, 180] on div "All Groups" at bounding box center [343, 178] width 22 height 6
click at [320, 216] on div "Single Game" at bounding box center [377, 219] width 41 height 12
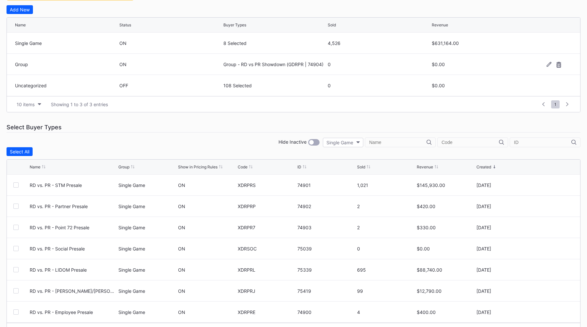
scroll to position [172, 0]
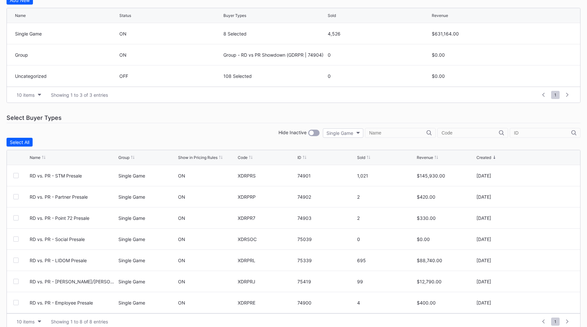
click at [320, 158] on div "Sold" at bounding box center [386, 157] width 58 height 5
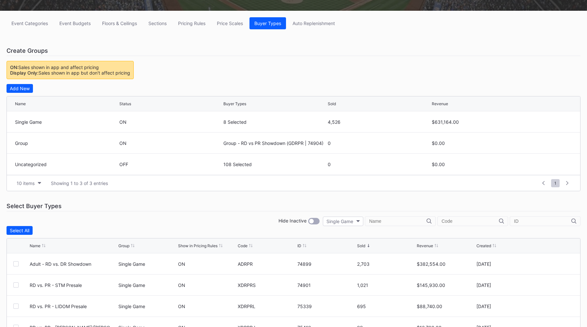
scroll to position [76, 0]
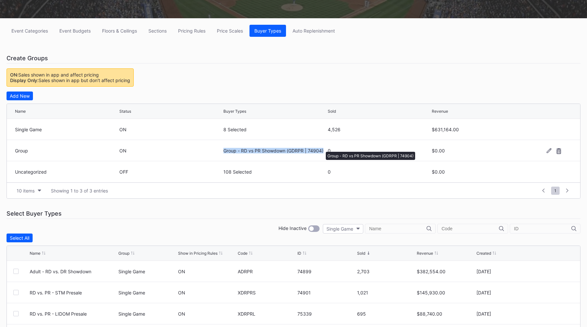
drag, startPoint x: 221, startPoint y: 154, endPoint x: 324, endPoint y: 149, distance: 103.2
click at [320, 149] on div "Group ON Group - RD vs PR Showdown (GDRPR | 74904) 0 $0.00" at bounding box center [293, 150] width 573 height 21
copy div "Group - RD vs PR Showdown (GDRPR | 74904)"
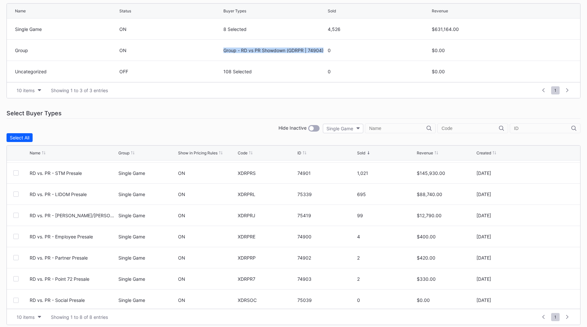
scroll to position [182, 0]
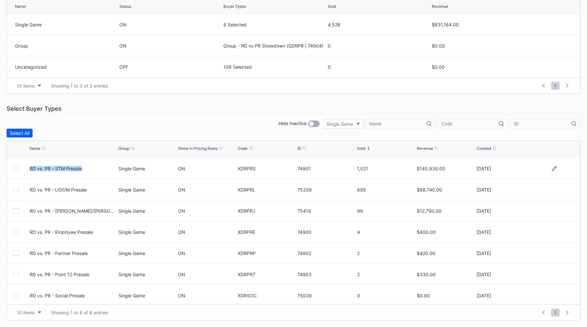
drag, startPoint x: 88, startPoint y: 171, endPoint x: 22, endPoint y: 168, distance: 66.6
click at [22, 168] on div "RD vs. PR - STM Presale Single Game ON XDRPRS 74901 1,021 $145,930.00 Jul 30, 2…" at bounding box center [293, 168] width 573 height 21
copy div "RD vs. PR - STM Presale"
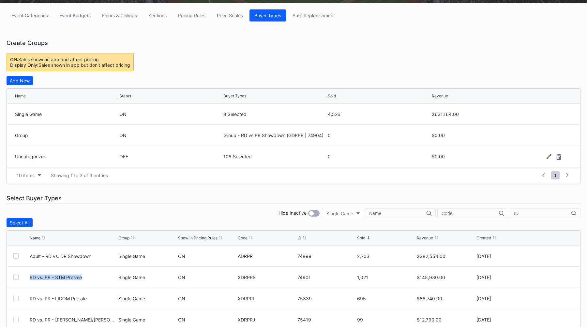
scroll to position [0, 0]
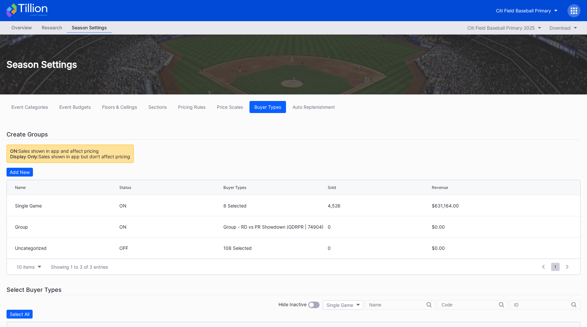
click at [14, 27] on div "Overview" at bounding box center [22, 27] width 30 height 9
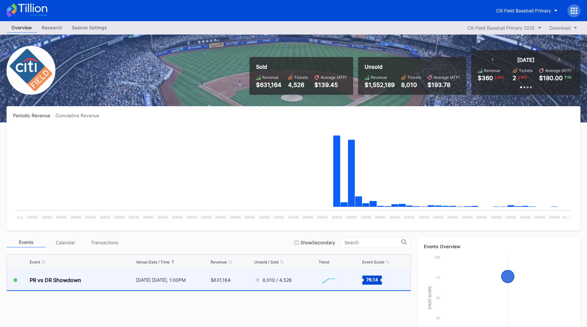
click at [144, 283] on div "[DATE] [DATE], 1:00PM" at bounding box center [172, 281] width 73 height 6
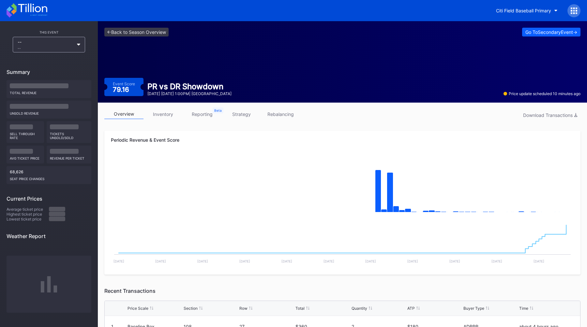
click at [244, 119] on link "strategy" at bounding box center [241, 114] width 39 height 10
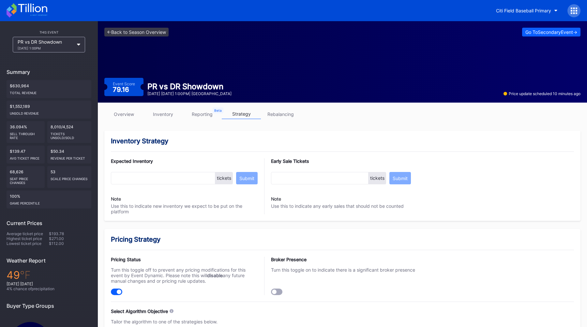
click at [128, 112] on link "overview" at bounding box center [123, 114] width 39 height 10
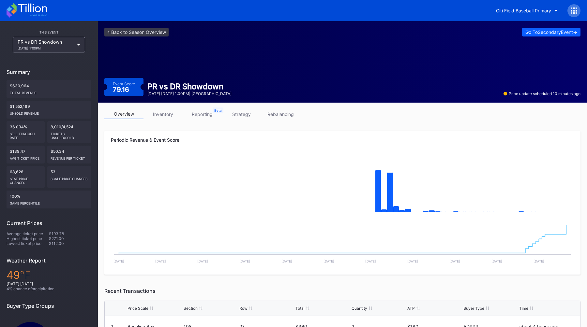
click at [243, 116] on link "strategy" at bounding box center [241, 114] width 39 height 10
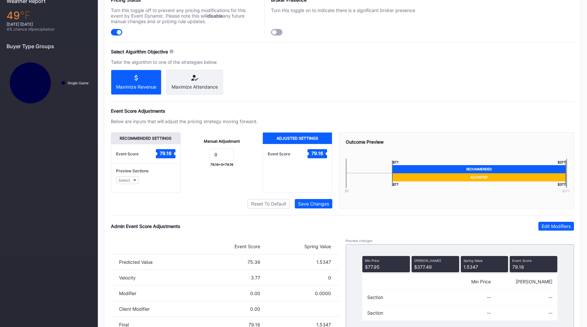
scroll to position [284, 0]
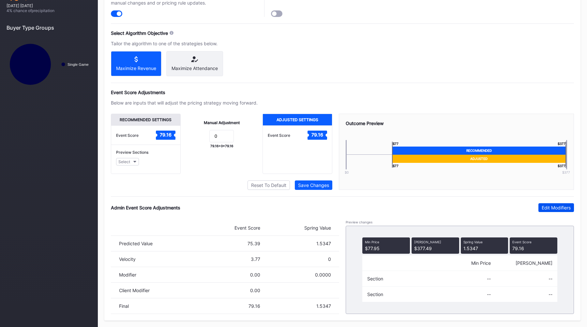
click at [546, 208] on div "Edit Modifiers" at bounding box center [556, 208] width 29 height 6
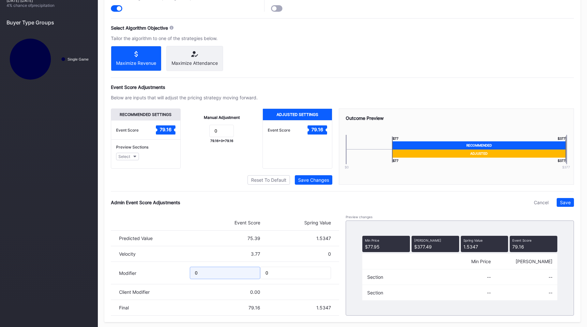
drag, startPoint x: 205, startPoint y: 276, endPoint x: 143, endPoint y: 276, distance: 62.0
click at [148, 276] on div "Modifier 0 0" at bounding box center [225, 273] width 228 height 23
drag, startPoint x: 201, startPoint y: 278, endPoint x: 187, endPoint y: 278, distance: 14.0
click at [194, 278] on input "0" at bounding box center [225, 273] width 71 height 12
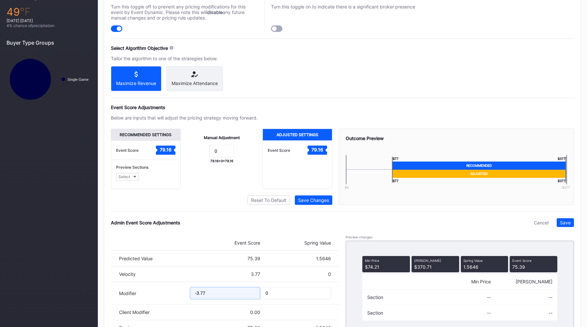
scroll to position [291, 0]
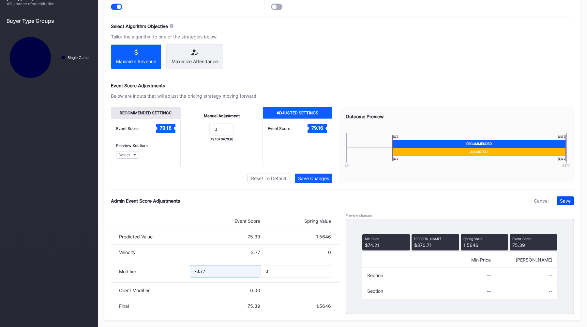
type input "-3.77"
click at [567, 205] on button "Save" at bounding box center [565, 201] width 17 height 9
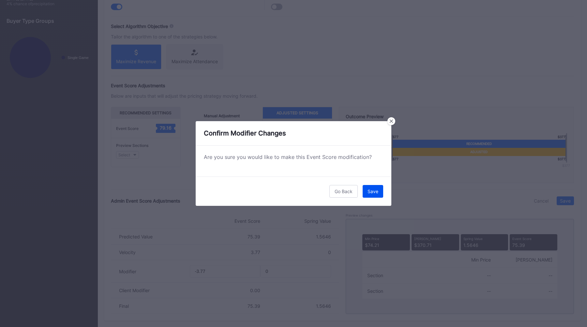
click at [373, 191] on div "Save" at bounding box center [373, 192] width 11 height 6
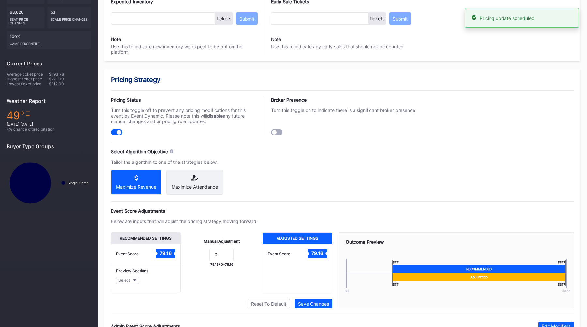
scroll to position [0, 0]
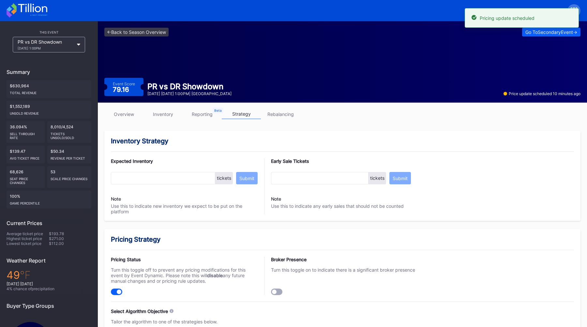
click at [129, 120] on div "overview inventory reporting strategy rebalancing" at bounding box center [342, 115] width 476 height 13
click at [128, 118] on link "overview" at bounding box center [123, 114] width 39 height 10
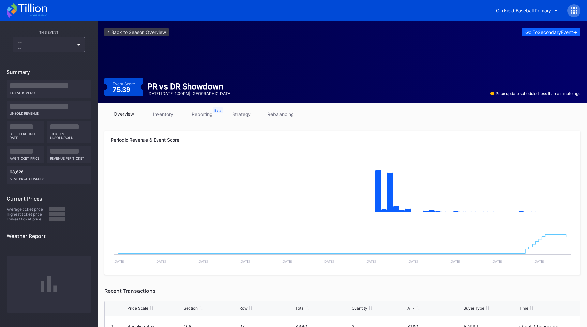
click at [239, 119] on link "strategy" at bounding box center [241, 114] width 39 height 10
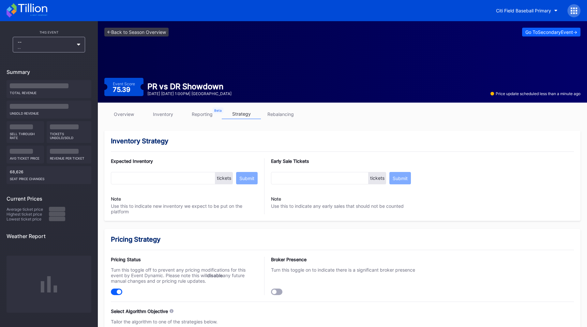
click at [126, 117] on link "overview" at bounding box center [123, 114] width 39 height 10
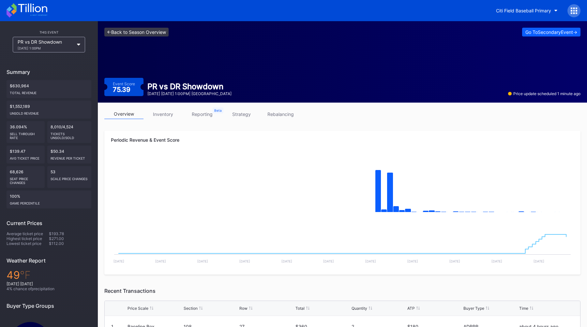
click at [107, 29] on link "<- Back to Season Overview" at bounding box center [136, 32] width 64 height 9
